Goal: Transaction & Acquisition: Subscribe to service/newsletter

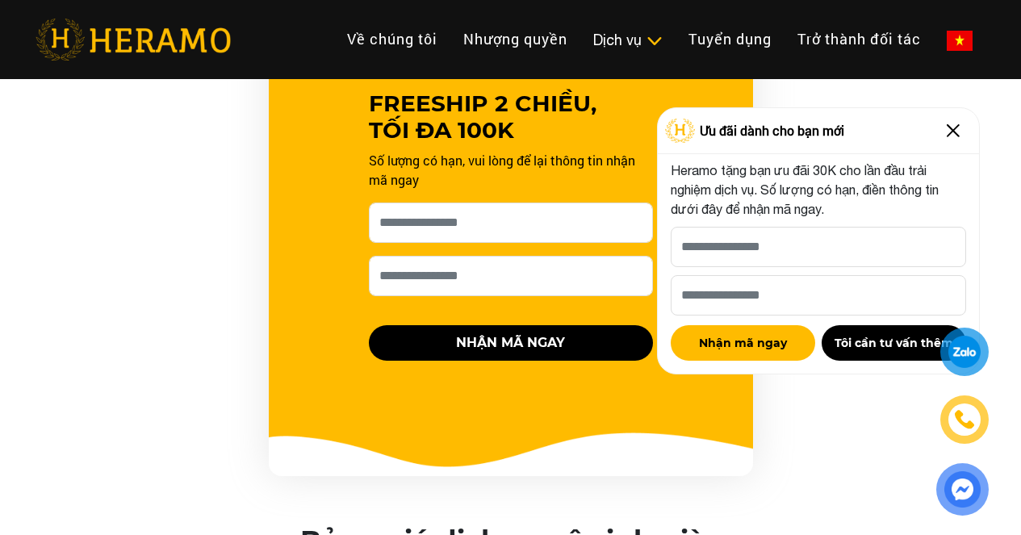
scroll to position [1614, 0]
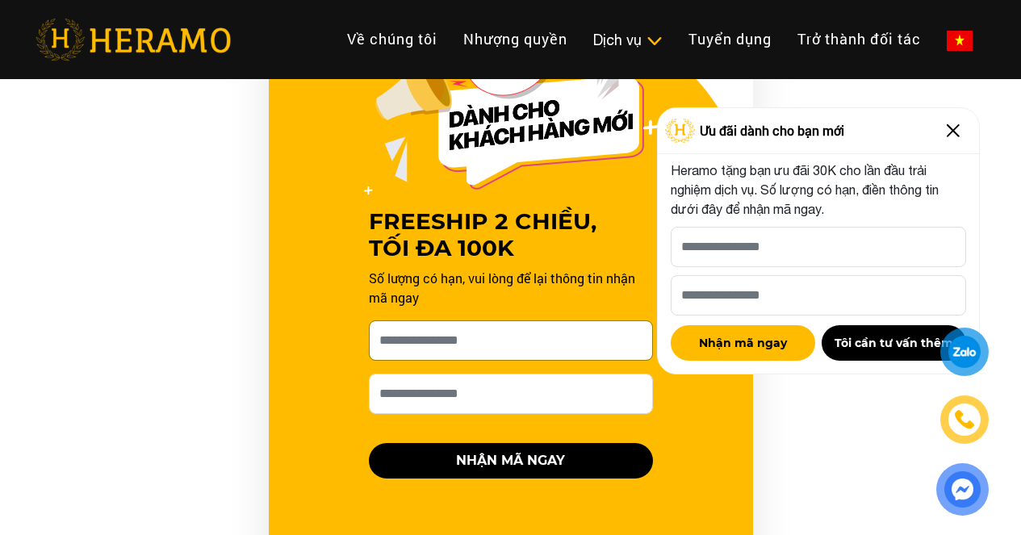
click at [491, 332] on input "[PERSON_NAME] xin tên của bạn nhé *" at bounding box center [511, 340] width 284 height 40
click at [323, 454] on div "FREESHIP 2 CHIỀU, TỐI ĐA 100K Số lượng có hạn, vui lòng để lại thông tin nhận m…" at bounding box center [511, 303] width 484 height 581
click at [546, 338] on input "[PERSON_NAME] xin tên của bạn nhé *" at bounding box center [511, 340] width 284 height 40
click at [947, 31] on img at bounding box center [960, 41] width 26 height 20
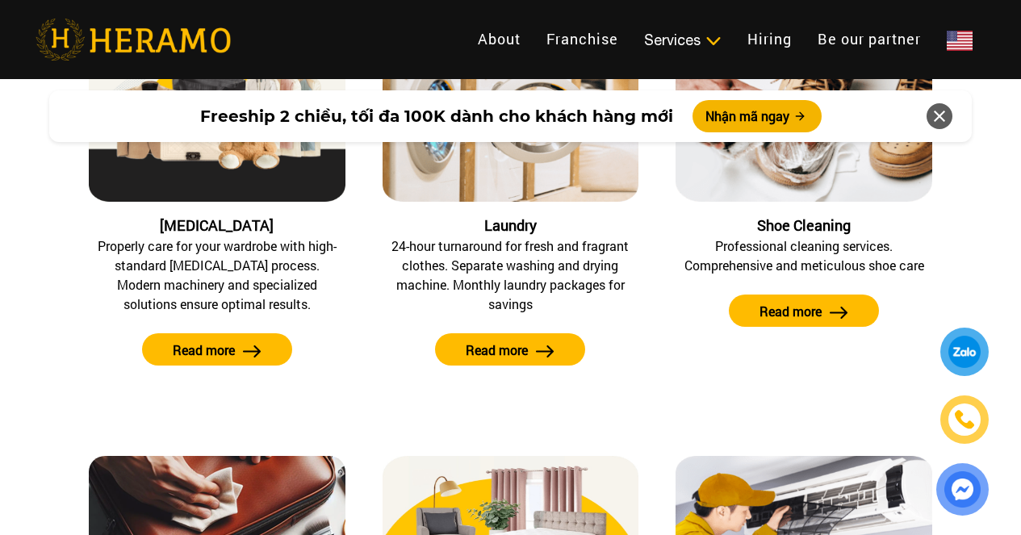
click at [947, 31] on img at bounding box center [960, 41] width 26 height 20
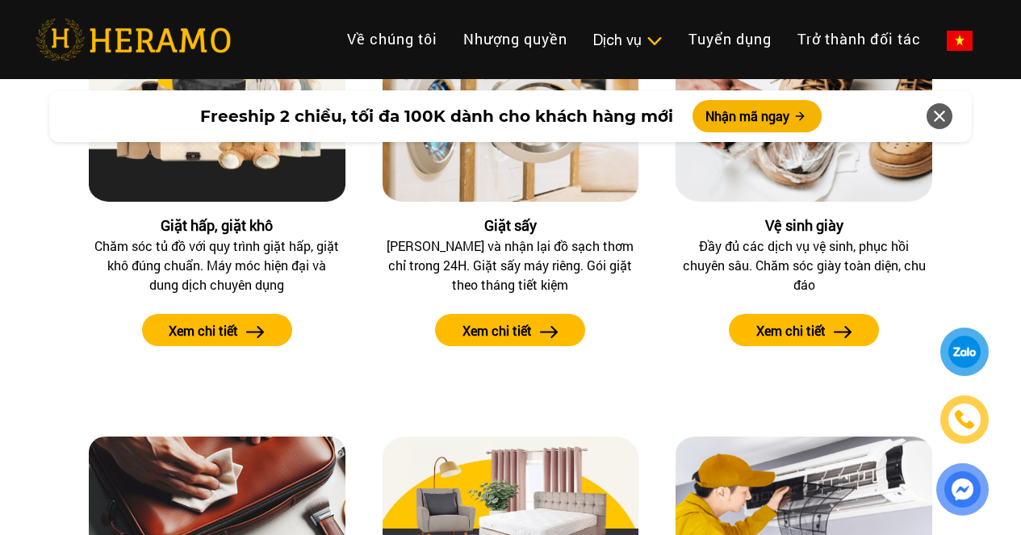
click at [947, 31] on img at bounding box center [960, 41] width 26 height 20
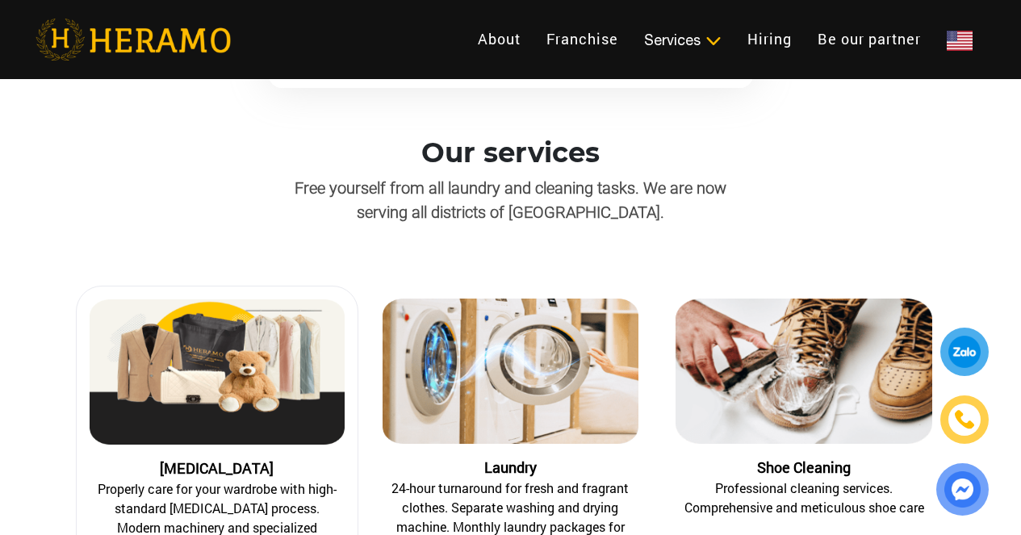
scroll to position [1533, 0]
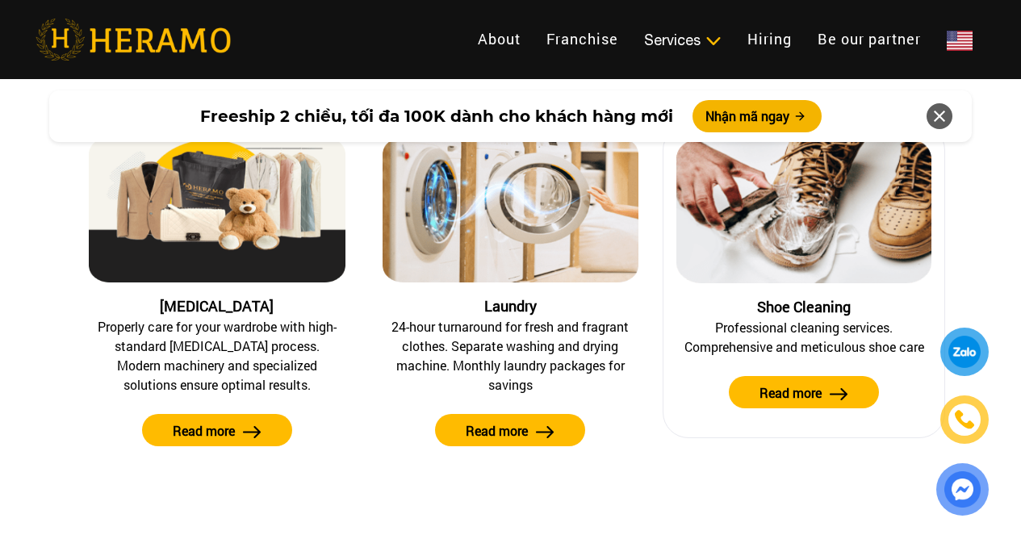
click at [788, 390] on label "Read more" at bounding box center [790, 392] width 62 height 19
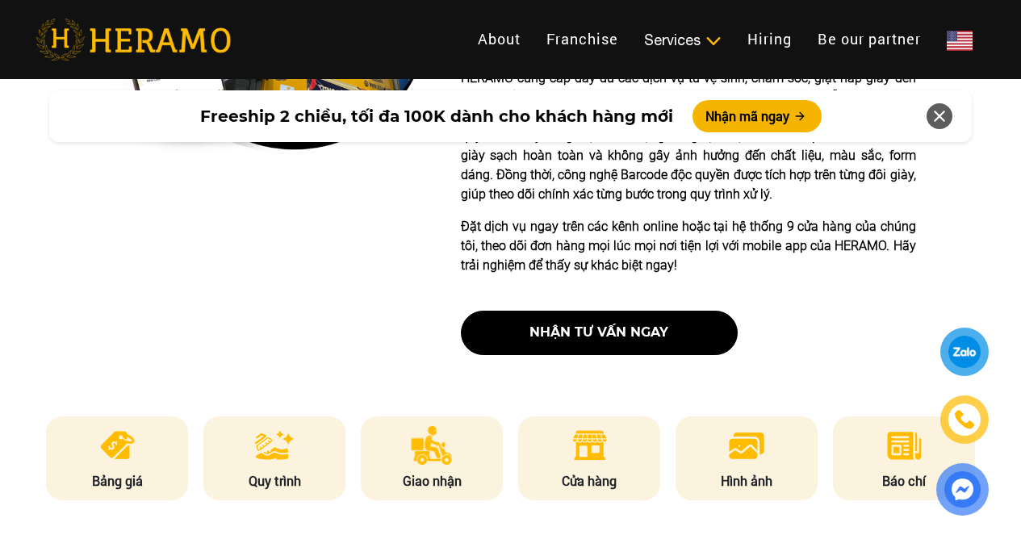
scroll to position [565, 0]
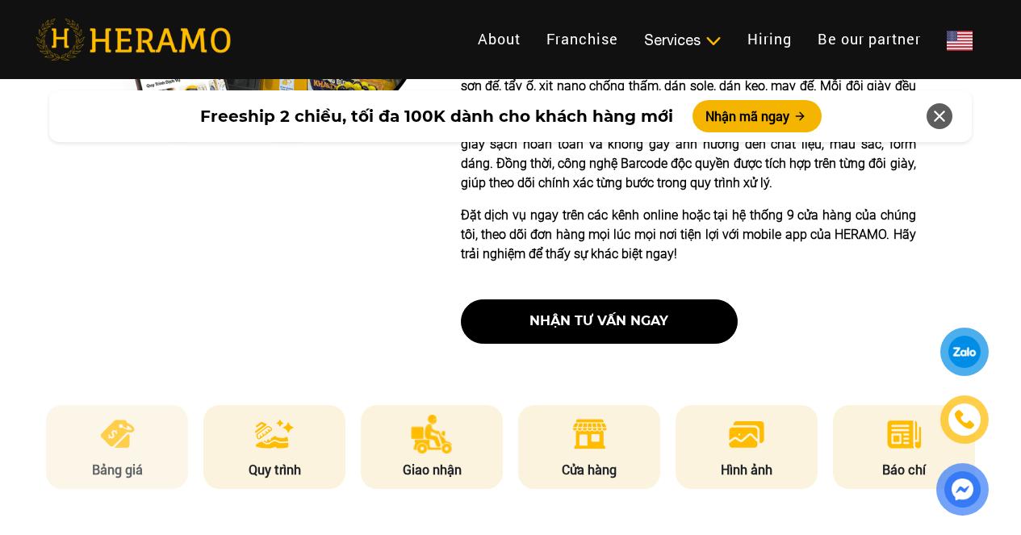
click at [117, 458] on li "Bảng giá" at bounding box center [117, 447] width 142 height 84
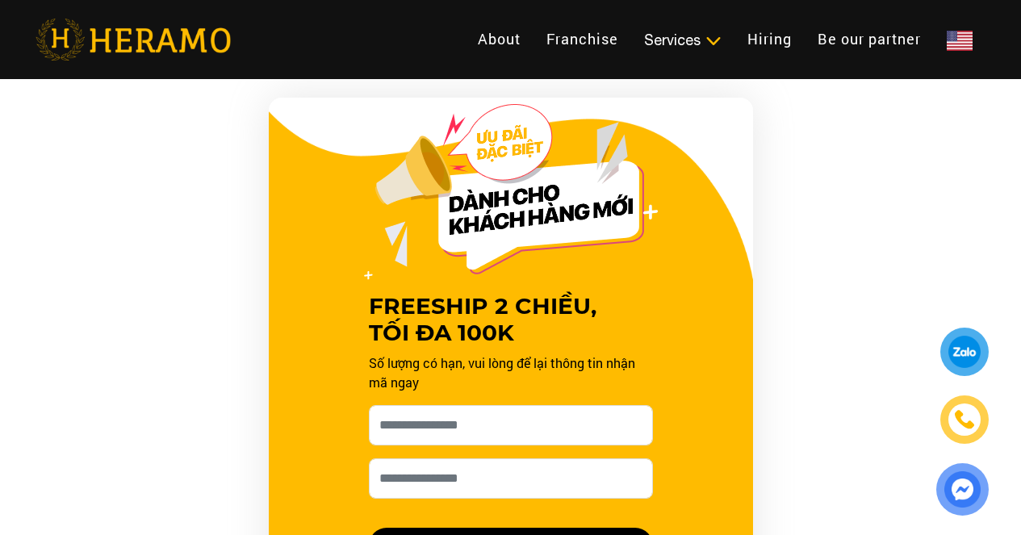
scroll to position [1528, 0]
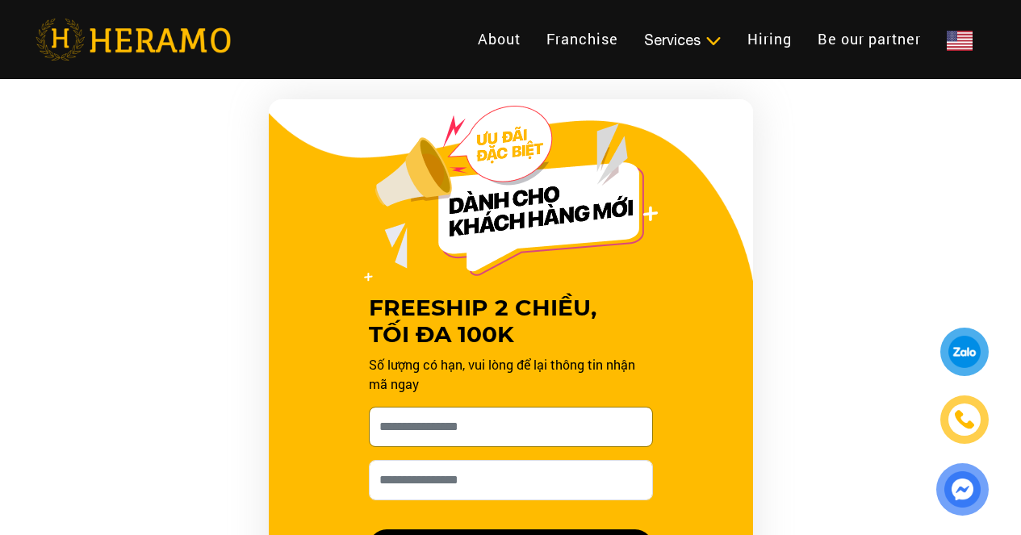
click at [517, 420] on input "May we kindly have your name, please? *" at bounding box center [511, 427] width 284 height 40
click at [490, 431] on input "May we kindly have your name, please? *" at bounding box center [511, 427] width 284 height 40
type input "*"
type input "**********"
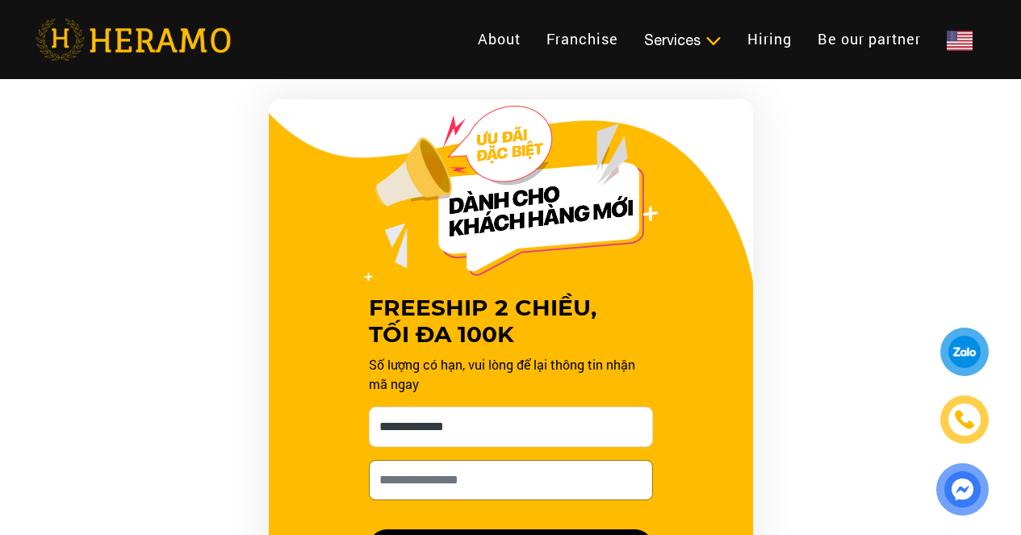
click at [470, 479] on input "Please provide your phone number for HERAMO to contact you *" at bounding box center [511, 480] width 284 height 40
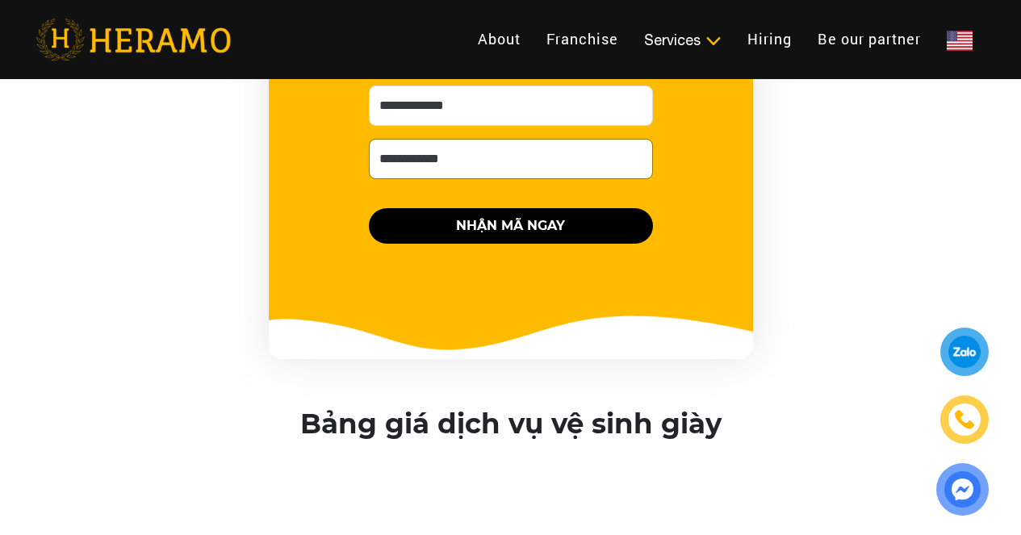
scroll to position [1851, 0]
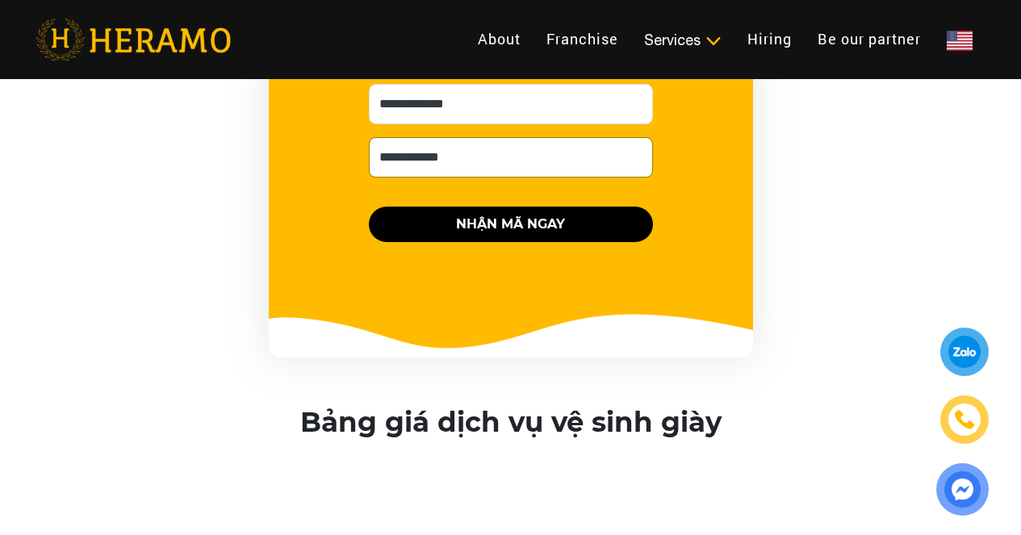
type input "**********"
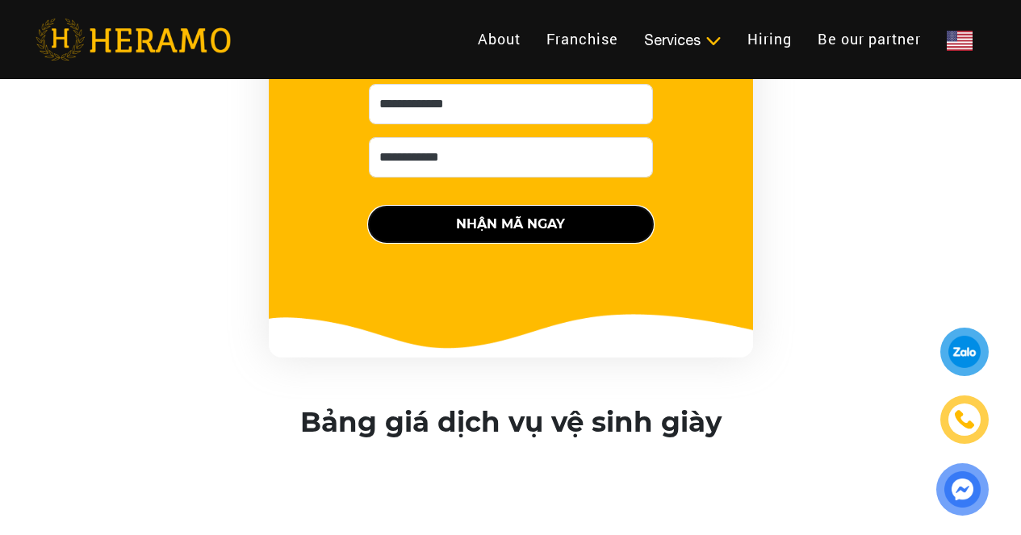
click at [504, 224] on button "NHẬN MÃ NGAY" at bounding box center [511, 225] width 284 height 36
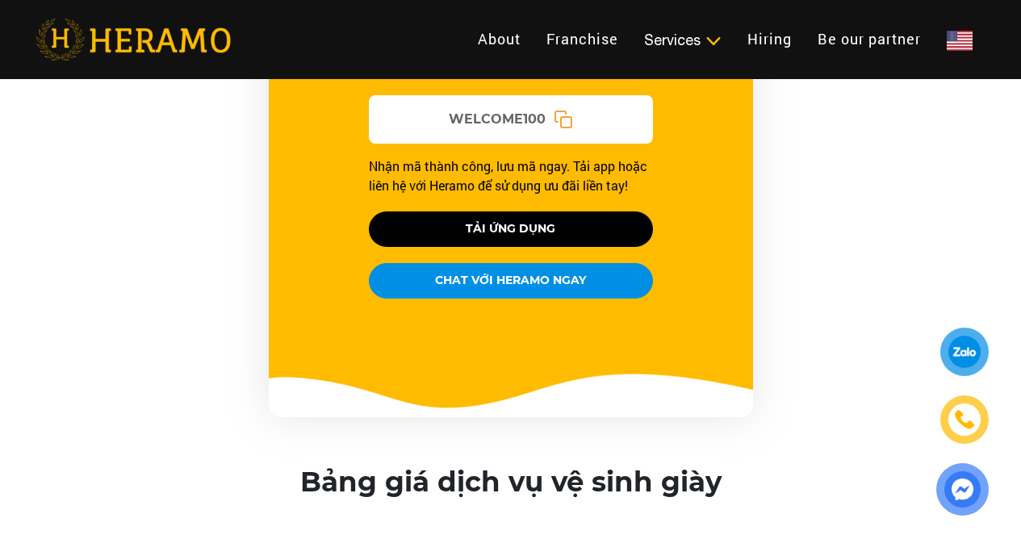
scroll to position [1770, 0]
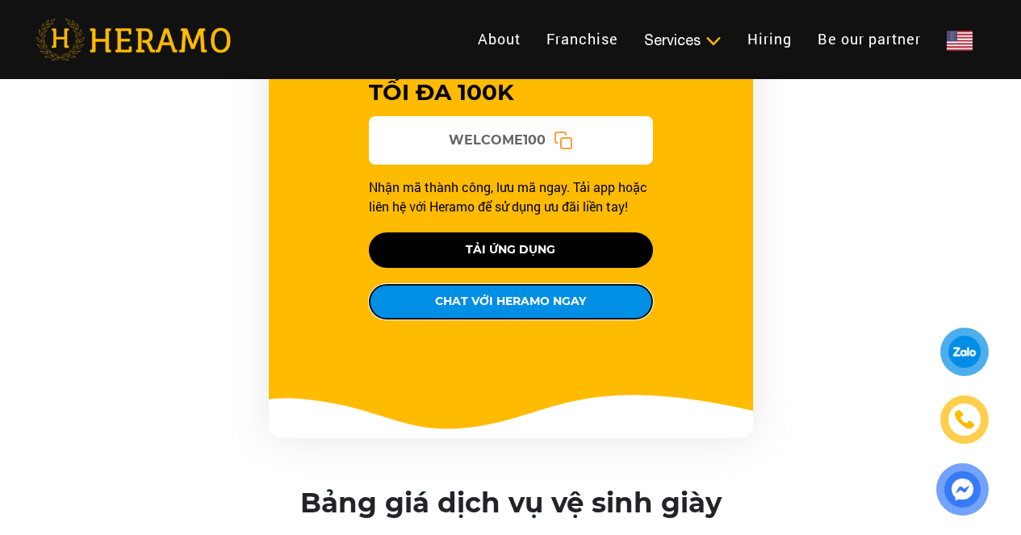
click at [505, 298] on button "CHAT VỚI HERAMO NGAY" at bounding box center [511, 302] width 284 height 36
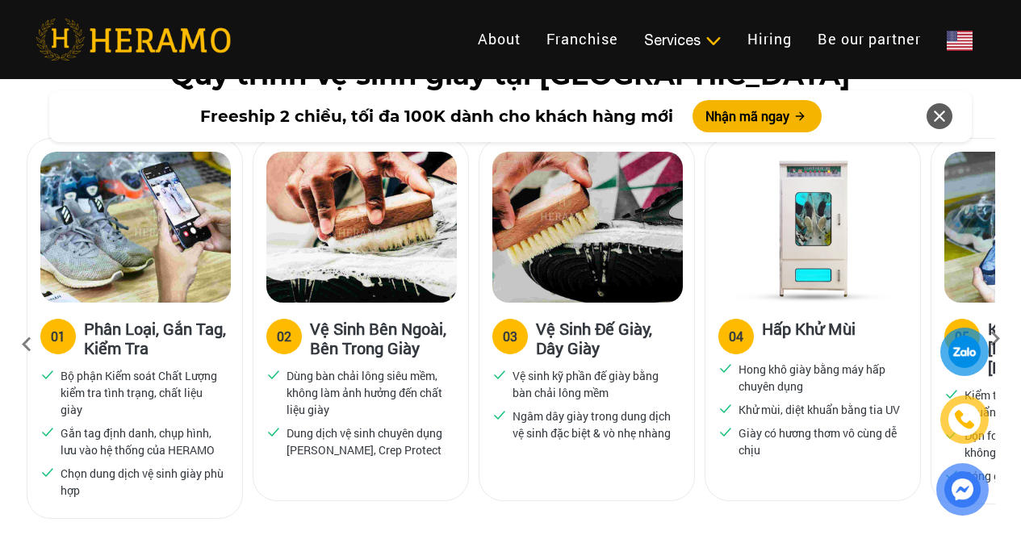
scroll to position [801, 0]
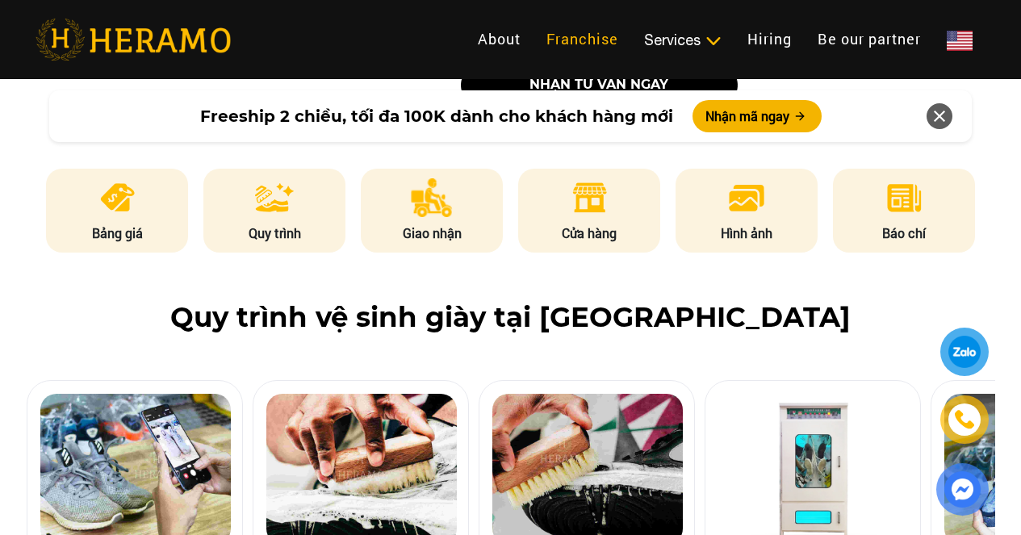
click at [533, 36] on link "Franchise" at bounding box center [582, 39] width 98 height 35
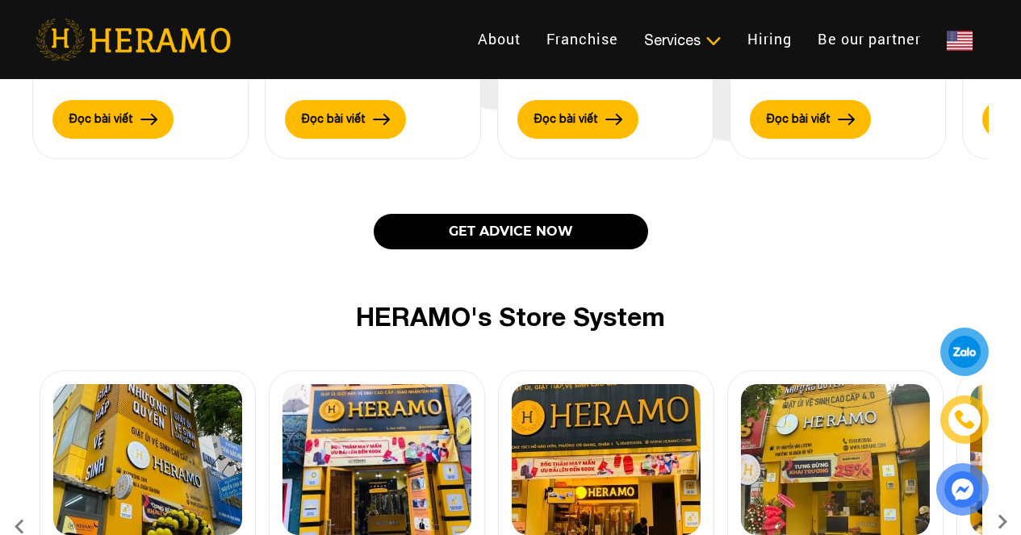
scroll to position [2018, 0]
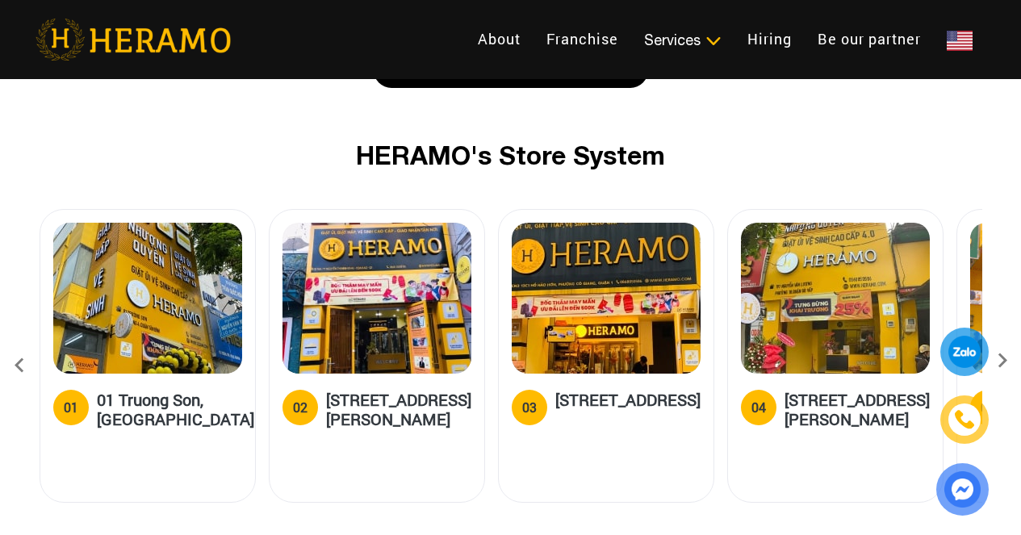
click at [411, 312] on img at bounding box center [376, 298] width 189 height 151
click at [419, 390] on h5 "[STREET_ADDRESS][PERSON_NAME]" at bounding box center [398, 409] width 145 height 39
click at [399, 317] on img at bounding box center [376, 298] width 189 height 151
click at [419, 403] on h5 "[STREET_ADDRESS][PERSON_NAME]" at bounding box center [398, 409] width 145 height 39
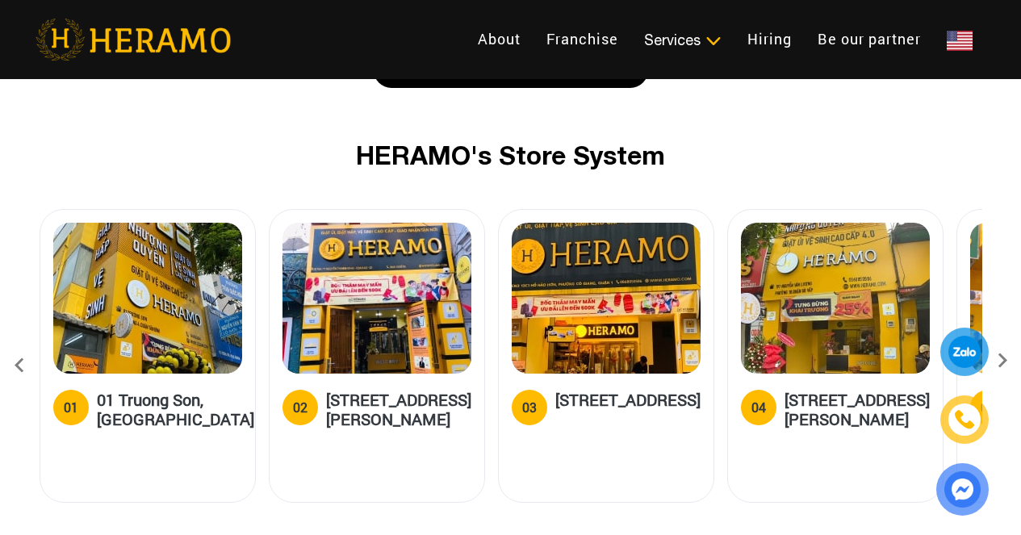
click at [419, 403] on h5 "[STREET_ADDRESS][PERSON_NAME]" at bounding box center [398, 409] width 145 height 39
click at [0, 0] on button "BOOK SERVICE NOW" at bounding box center [0, 0] width 0 height 0
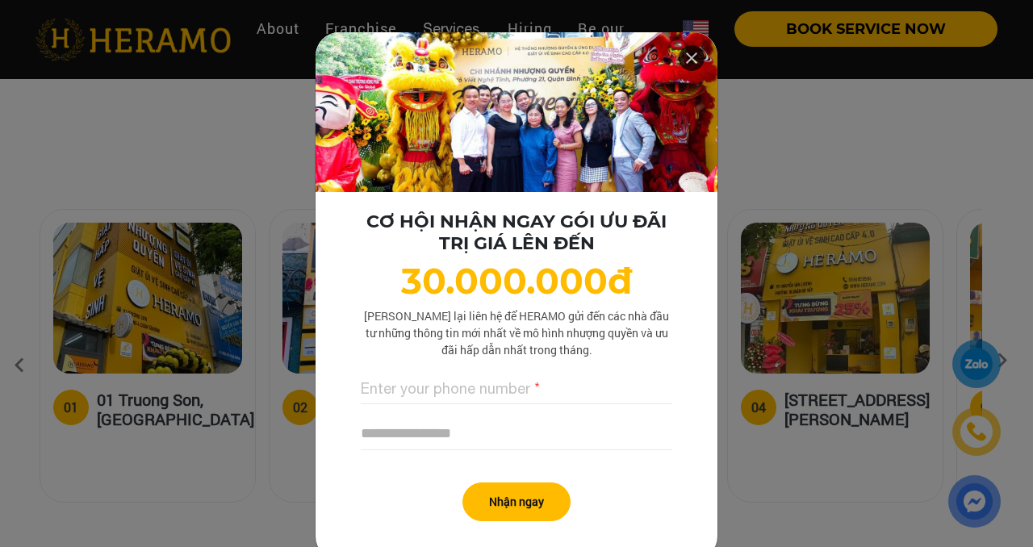
click at [805, 506] on div "CƠ HỘI NHẬN NGAY GÓI ƯU ĐÃI TRỊ GIÁ LÊN ĐẾN 30.000.000đ Lưu lại liên hệ để HERA…" at bounding box center [516, 273] width 1033 height 547
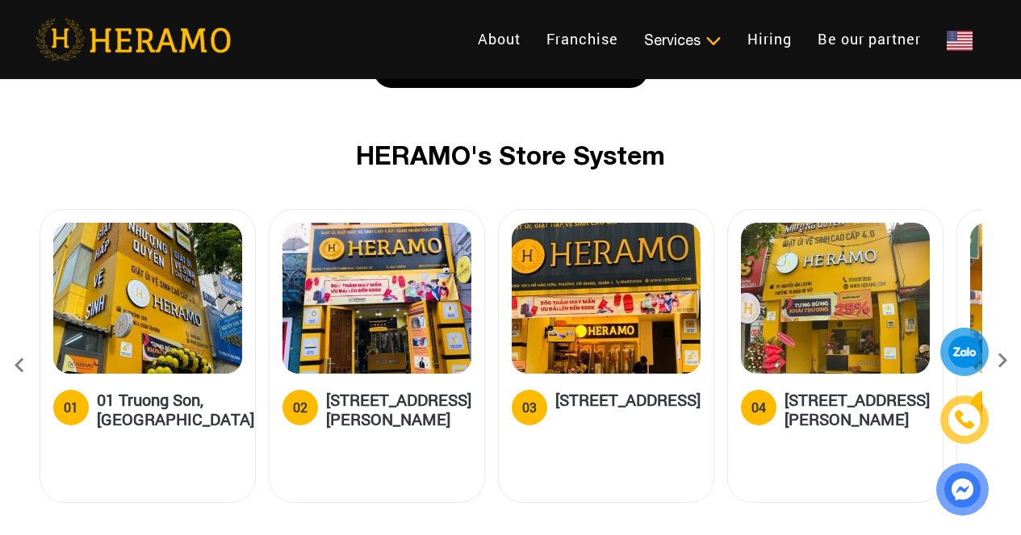
click at [959, 484] on img at bounding box center [962, 489] width 36 height 36
click at [962, 352] on div at bounding box center [964, 352] width 31 height 30
